Goal: Navigation & Orientation: Find specific page/section

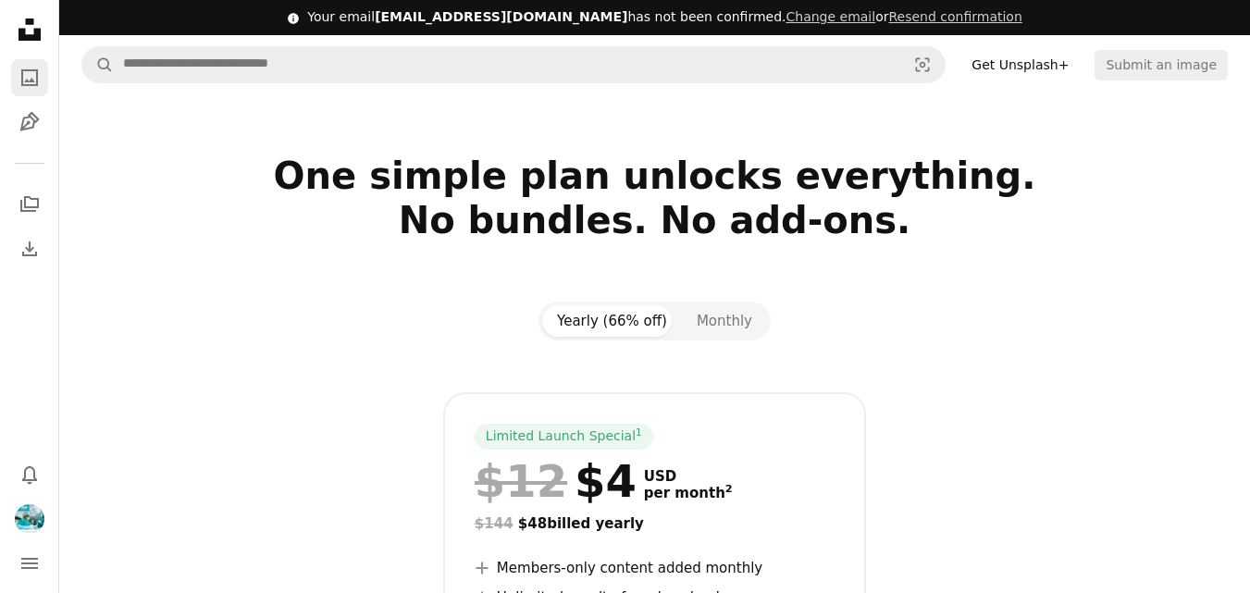
click at [24, 71] on icon "Photos" at bounding box center [29, 77] width 17 height 17
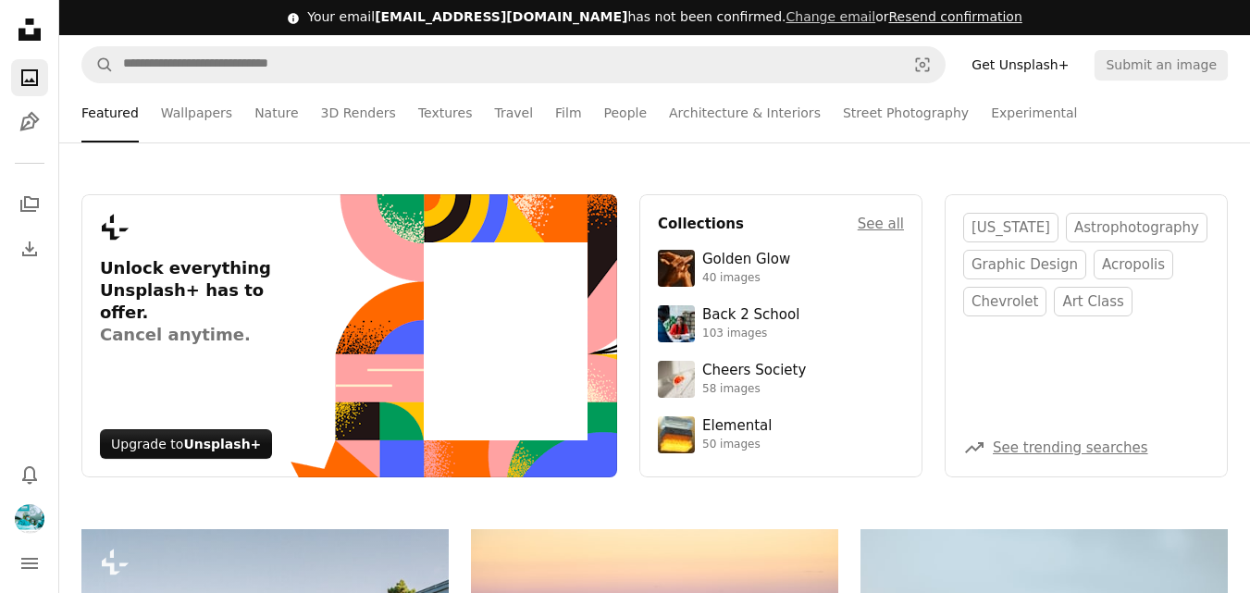
click at [912, 21] on button "Resend confirmation" at bounding box center [954, 17] width 133 height 19
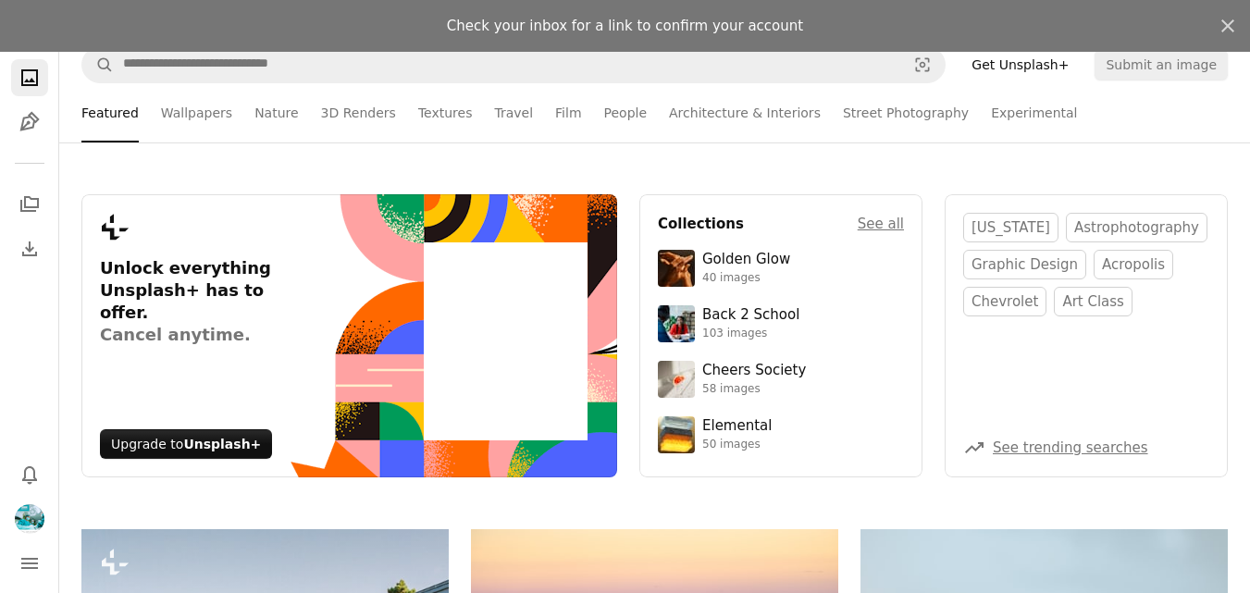
drag, startPoint x: 1230, startPoint y: 30, endPoint x: 1210, endPoint y: 54, distance: 31.5
click at [1229, 29] on icon "An X shape" at bounding box center [1228, 26] width 22 height 22
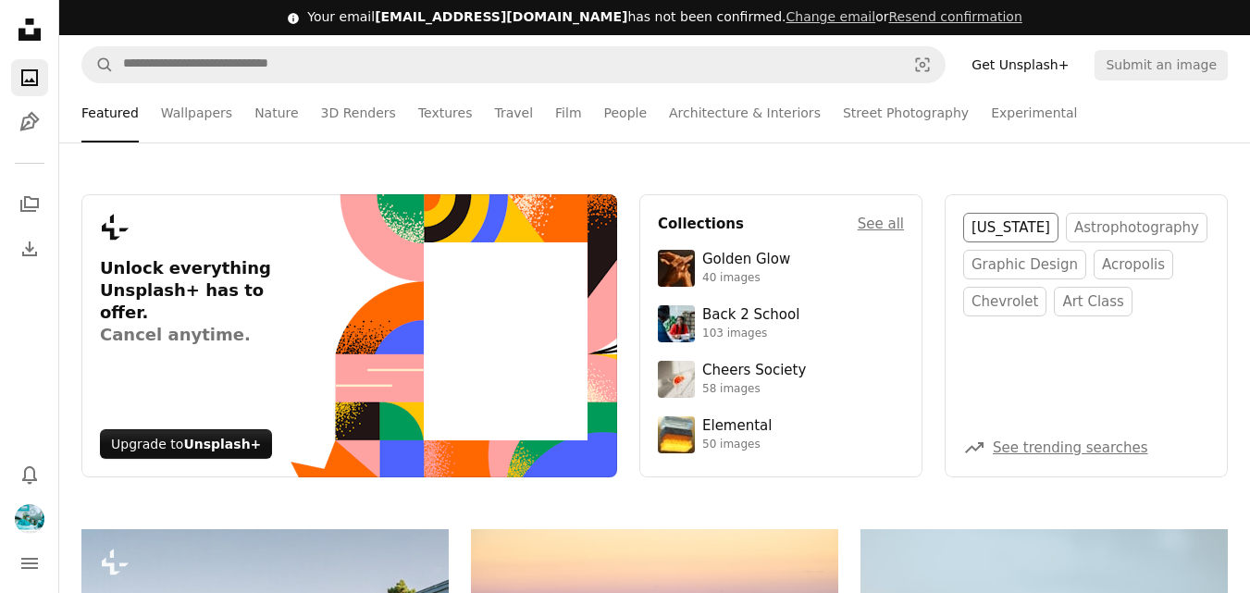
click at [998, 227] on link "[US_STATE]" at bounding box center [1010, 228] width 95 height 30
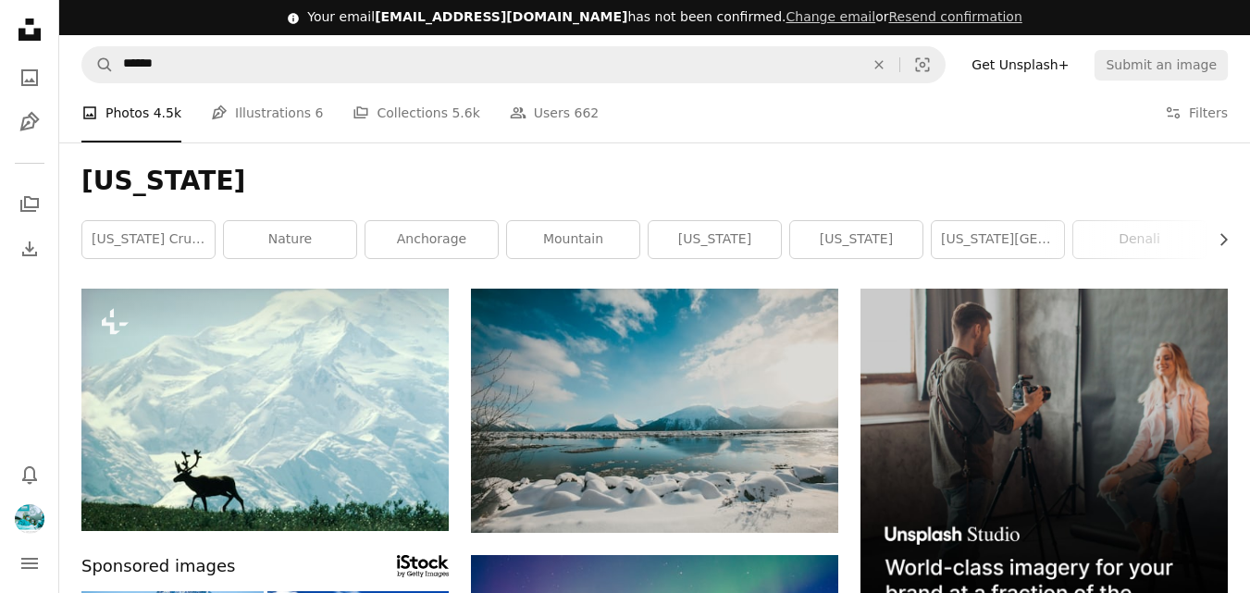
click at [1067, 65] on link "Get Unsplash+" at bounding box center [1020, 65] width 119 height 30
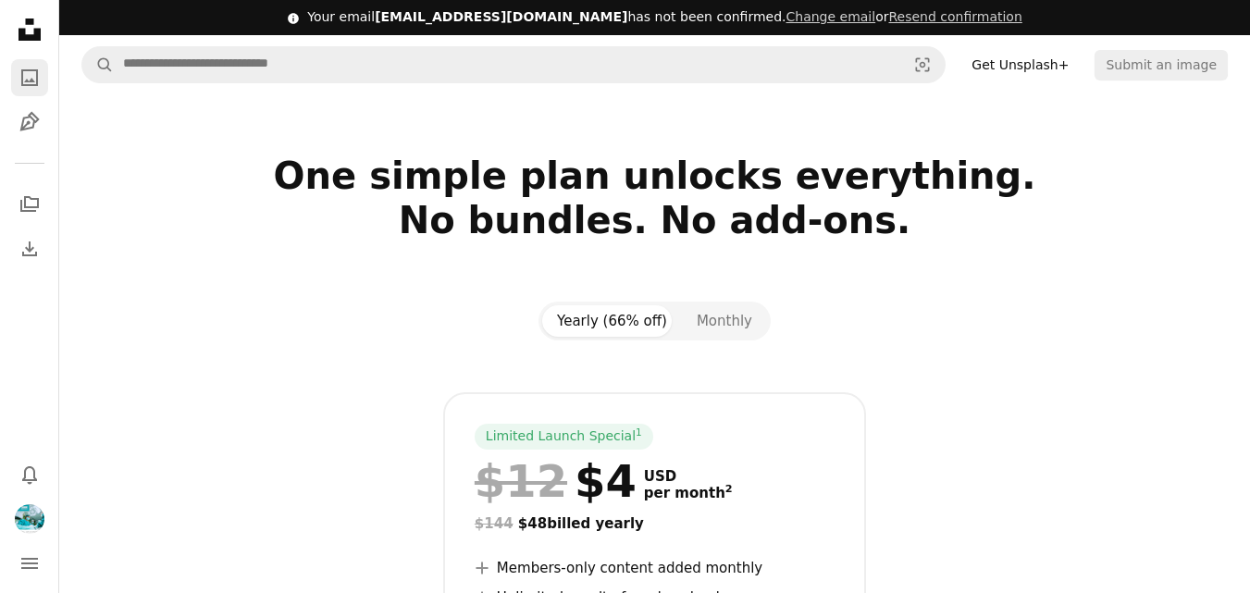
click at [20, 80] on icon "A photo" at bounding box center [30, 78] width 22 height 22
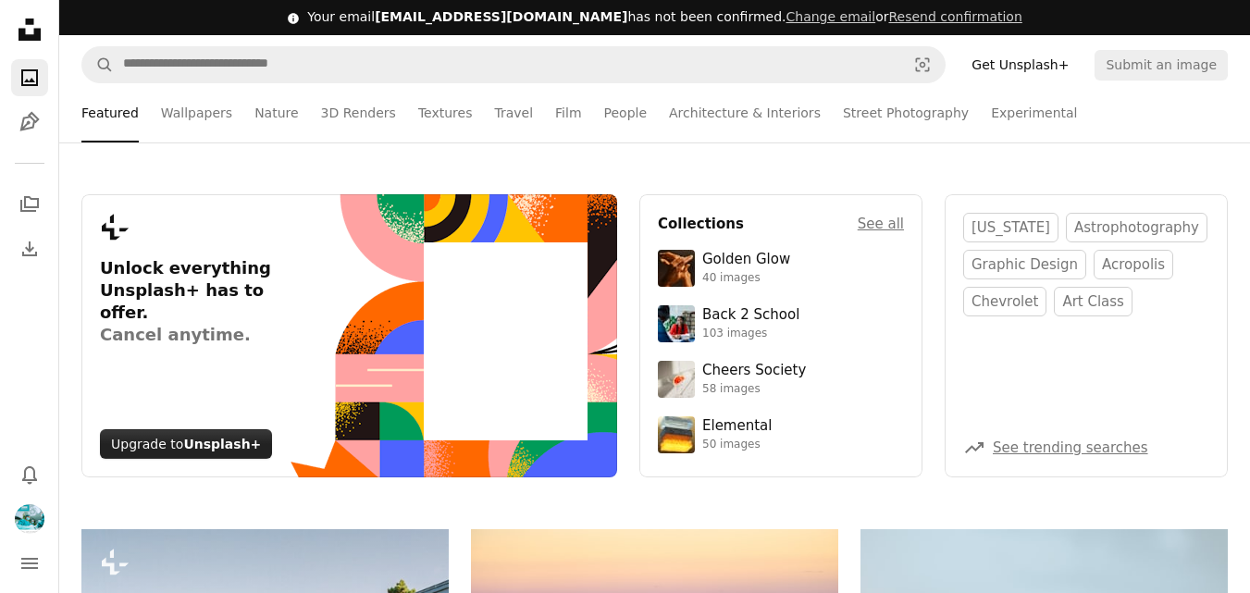
click at [225, 443] on strong "Unsplash+" at bounding box center [222, 444] width 78 height 15
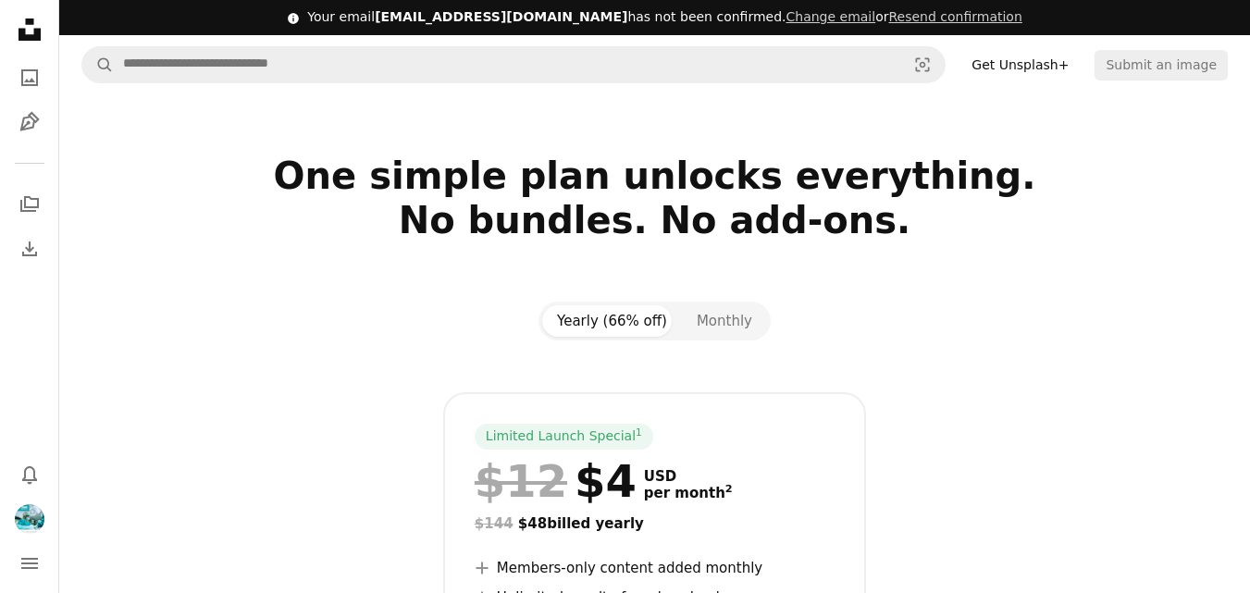
click at [36, 39] on icon at bounding box center [30, 30] width 22 height 22
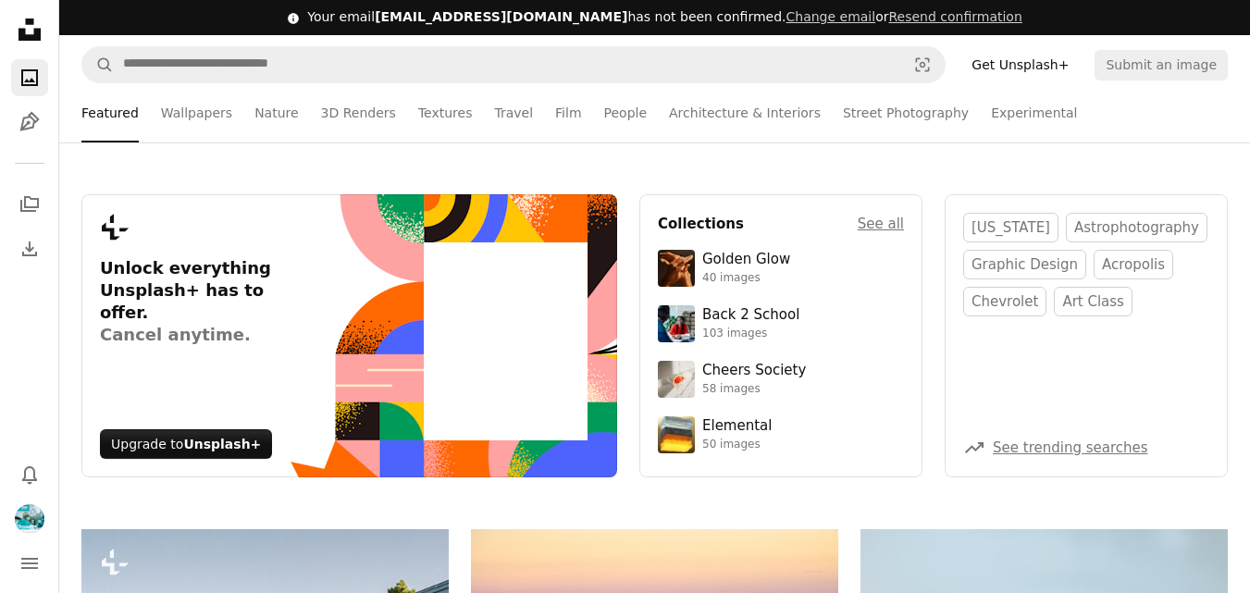
click at [42, 76] on link "A photo" at bounding box center [29, 77] width 37 height 37
click at [30, 521] on img "Profile" at bounding box center [30, 519] width 30 height 30
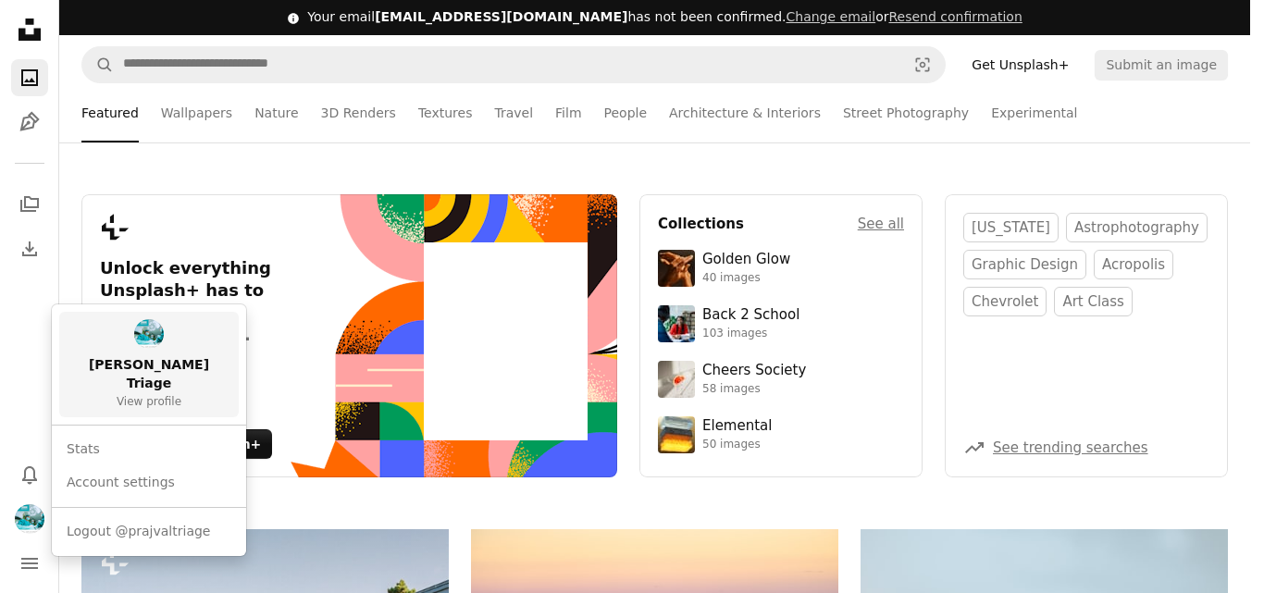
click at [171, 356] on span "[PERSON_NAME] Triage" at bounding box center [149, 374] width 165 height 37
